Goal: Check status: Check status

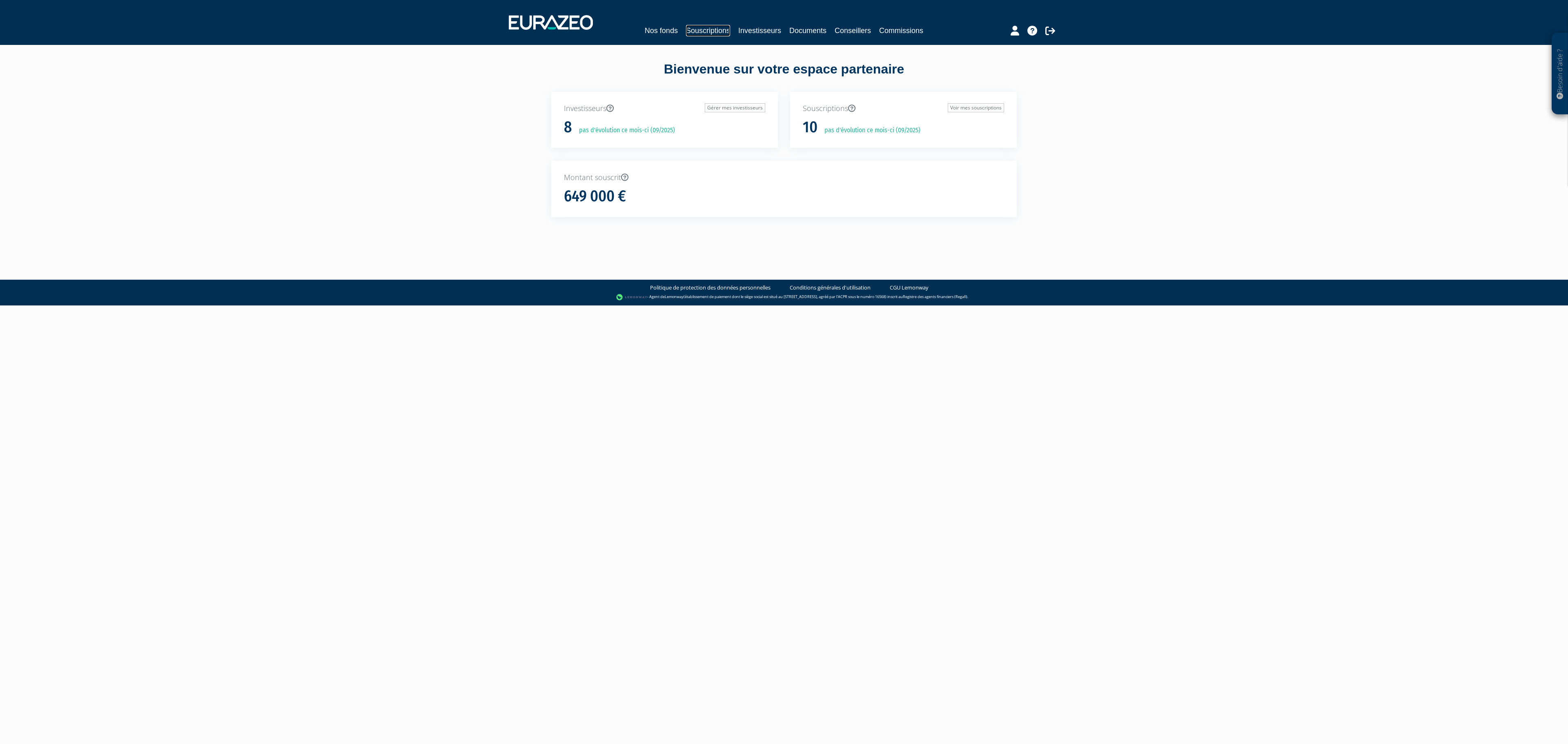
click at [698, 32] on link "Souscriptions" at bounding box center [707, 31] width 44 height 11
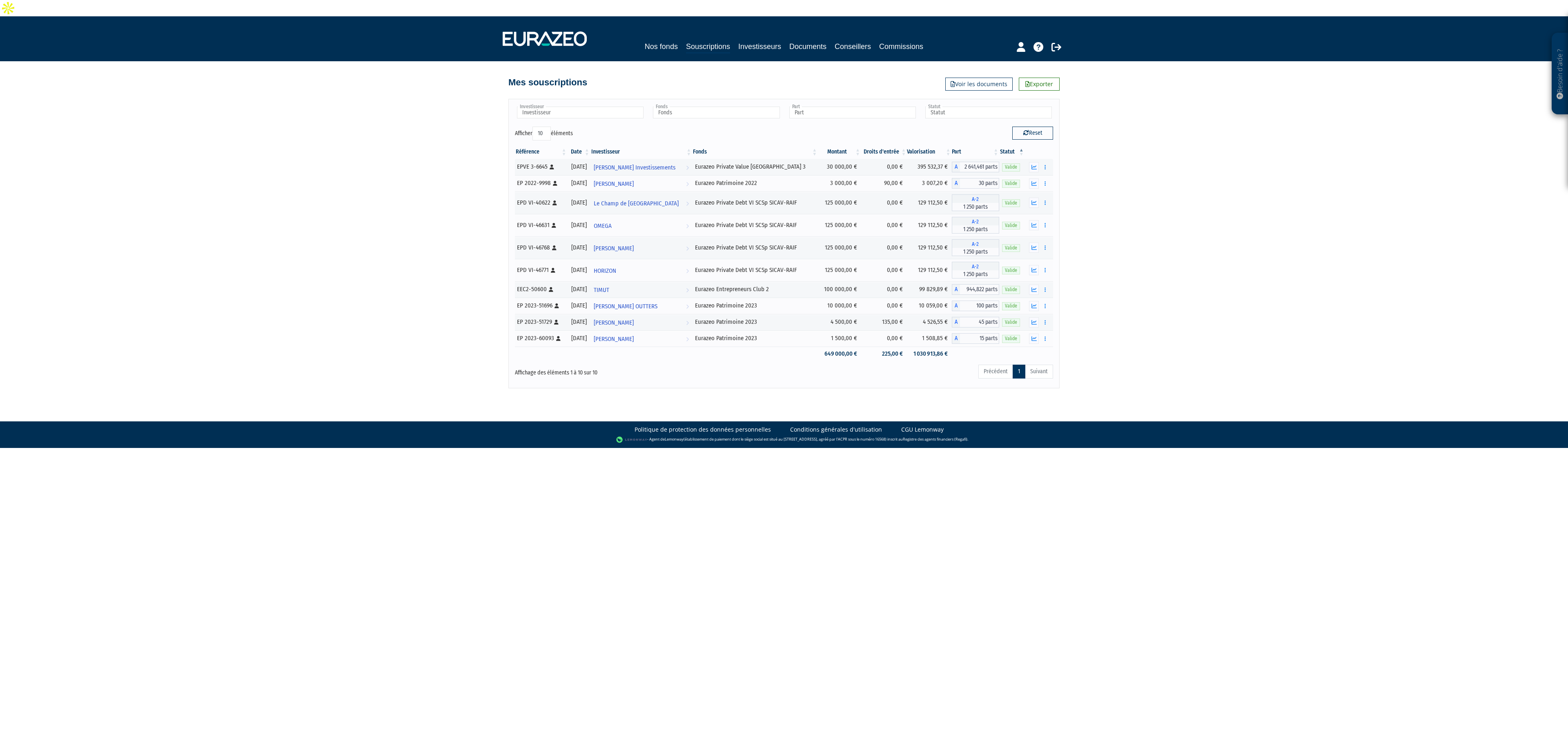
click at [587, 145] on th "Date" at bounding box center [579, 151] width 23 height 14
click at [590, 145] on th "Date" at bounding box center [579, 151] width 23 height 14
click at [1033, 278] on icon "button" at bounding box center [1033, 280] width 6 height 6
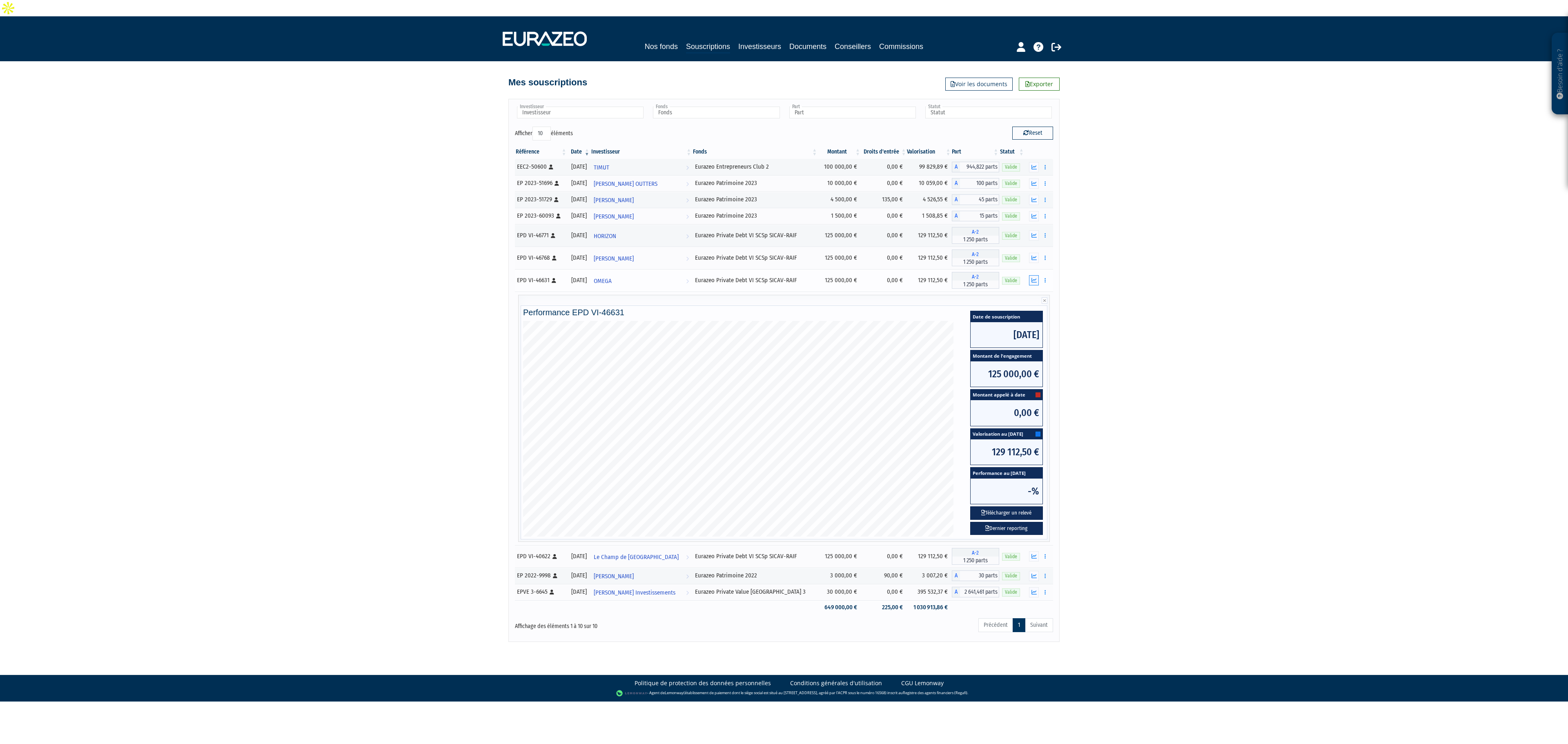
click at [1033, 278] on icon "button" at bounding box center [1033, 280] width 6 height 6
